Goal: Find specific page/section: Find specific page/section

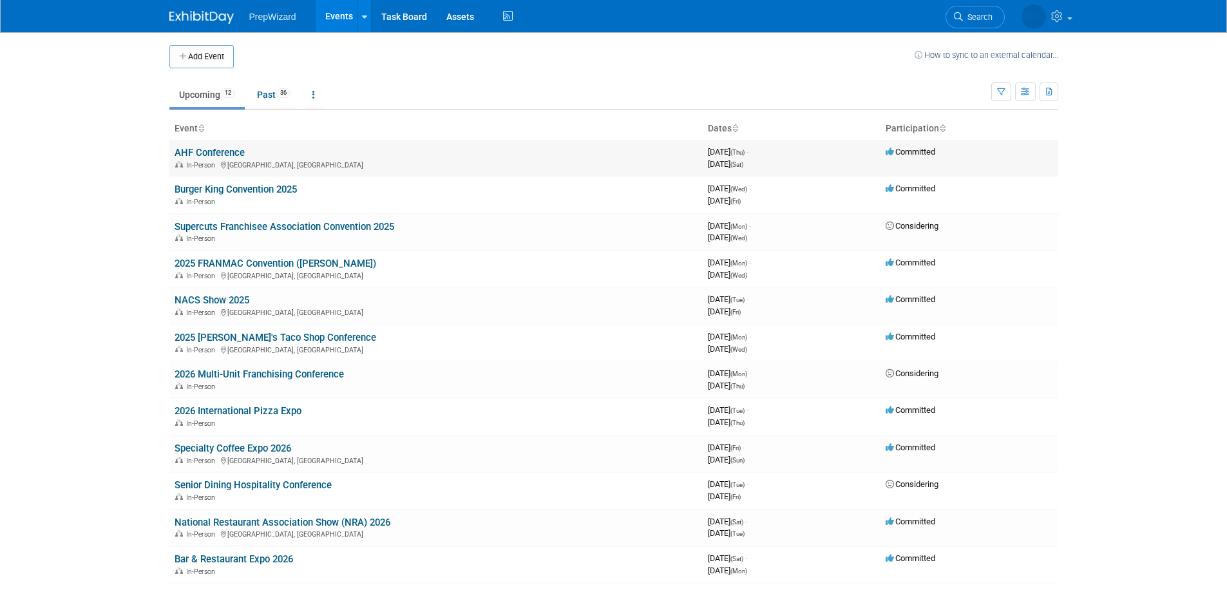
click at [210, 149] on link "AHF Conference" at bounding box center [209, 153] width 70 height 12
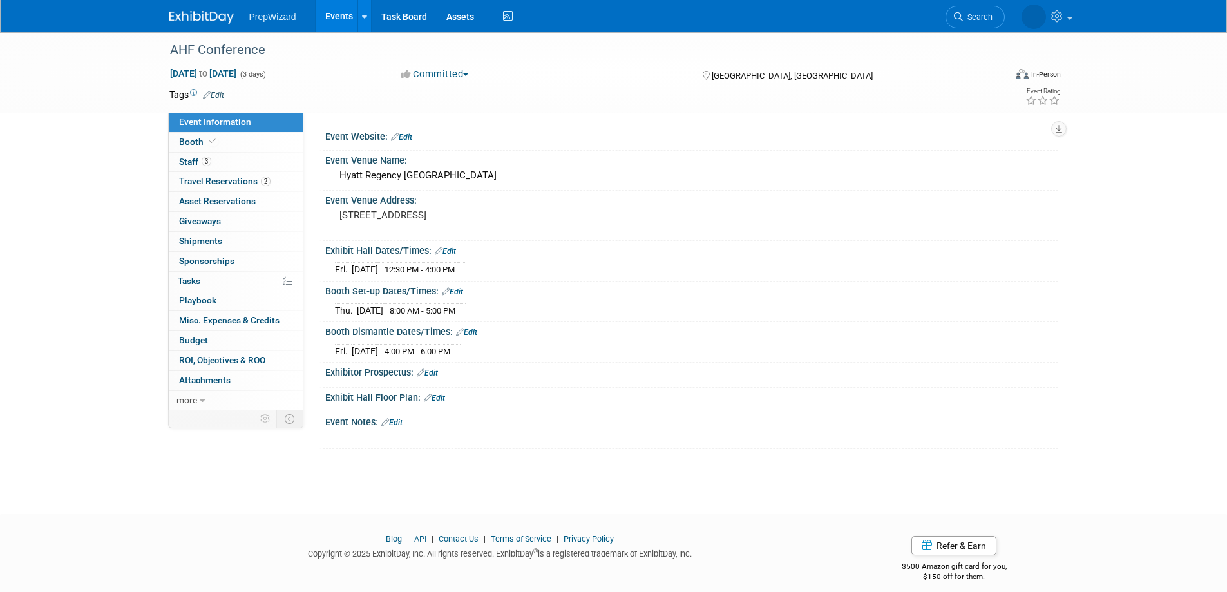
click at [341, 10] on link "Events" at bounding box center [338, 16] width 47 height 32
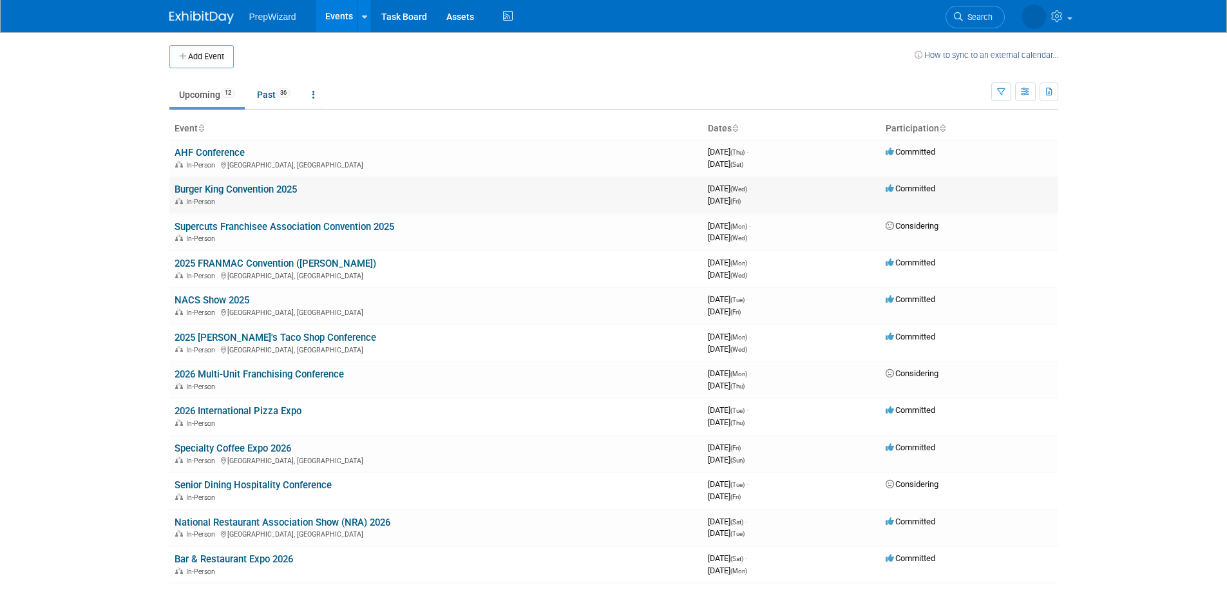
click at [269, 186] on link "Burger King Convention 2025" at bounding box center [235, 190] width 122 height 12
